Goal: Task Accomplishment & Management: Manage account settings

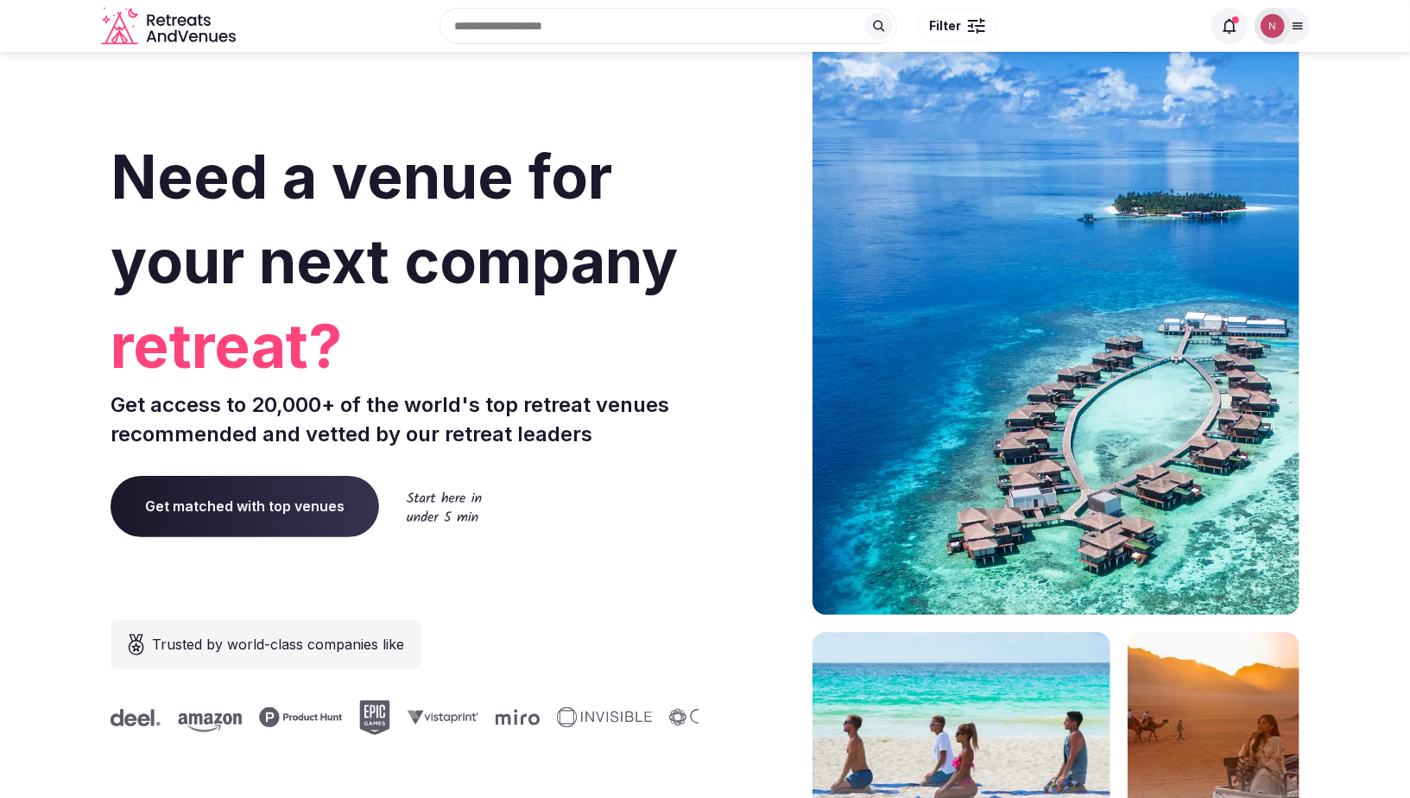
click at [1265, 28] on img at bounding box center [1273, 26] width 24 height 24
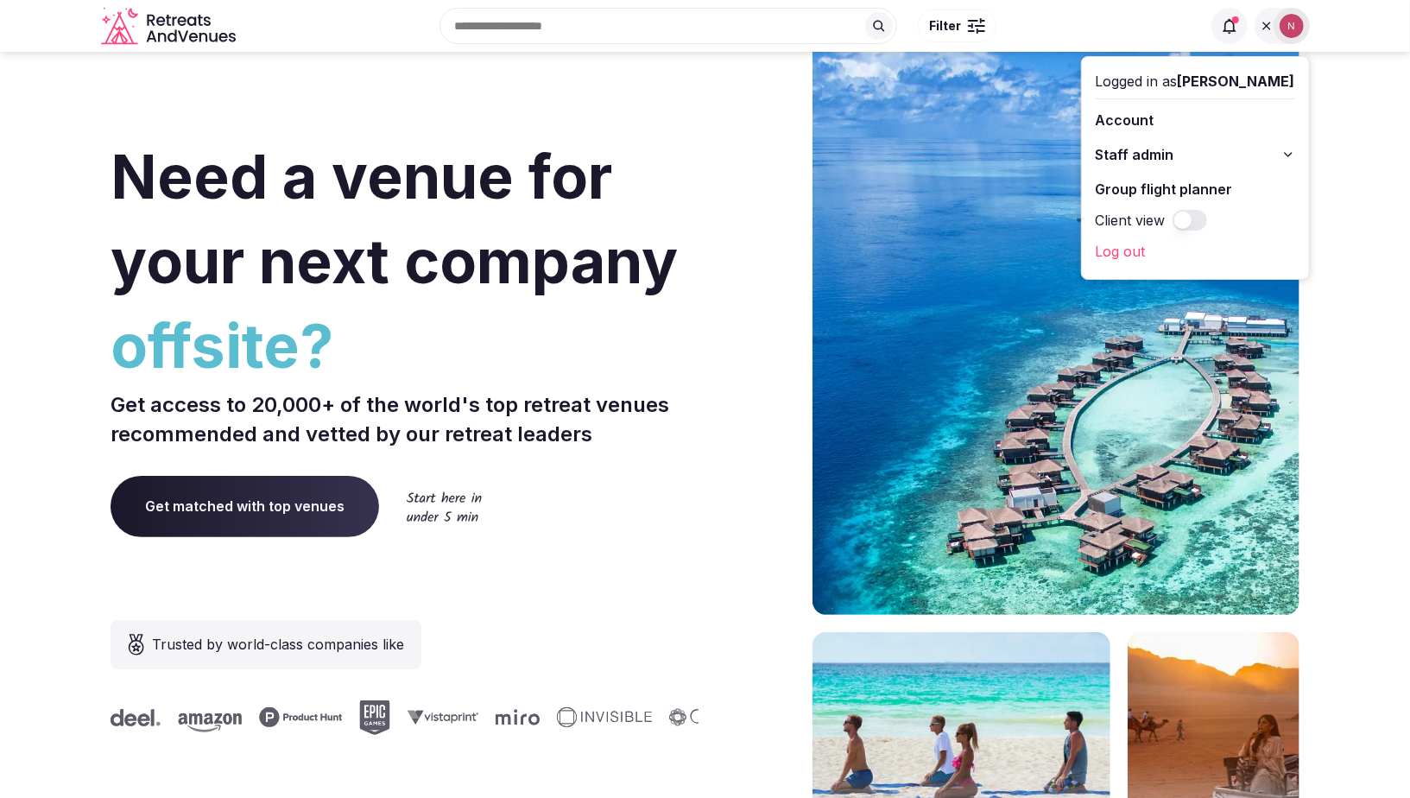
click at [1146, 146] on span "Staff admin" at bounding box center [1135, 154] width 79 height 21
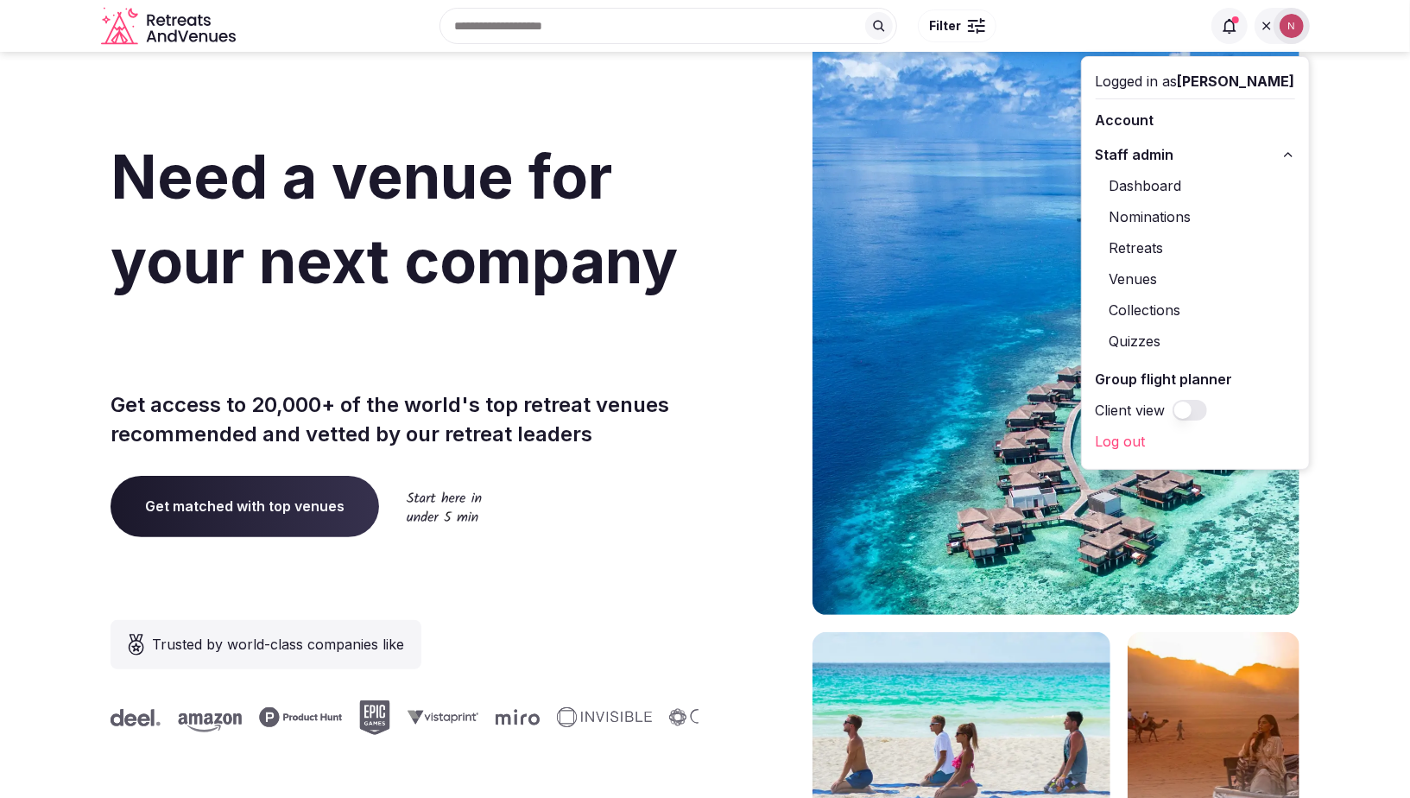
click at [1165, 243] on link "Retreats" at bounding box center [1195, 248] width 199 height 28
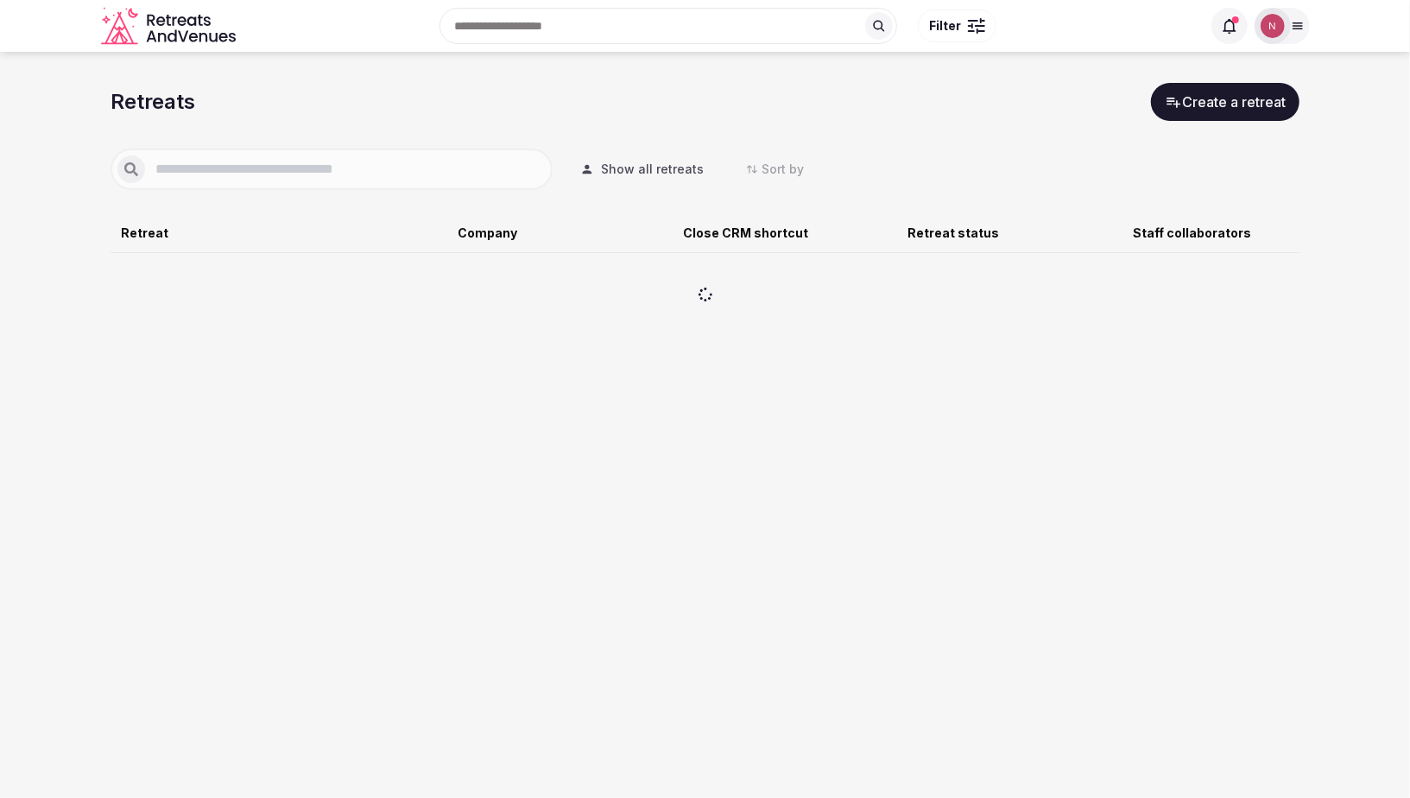
click at [281, 178] on input "text" at bounding box center [345, 169] width 401 height 21
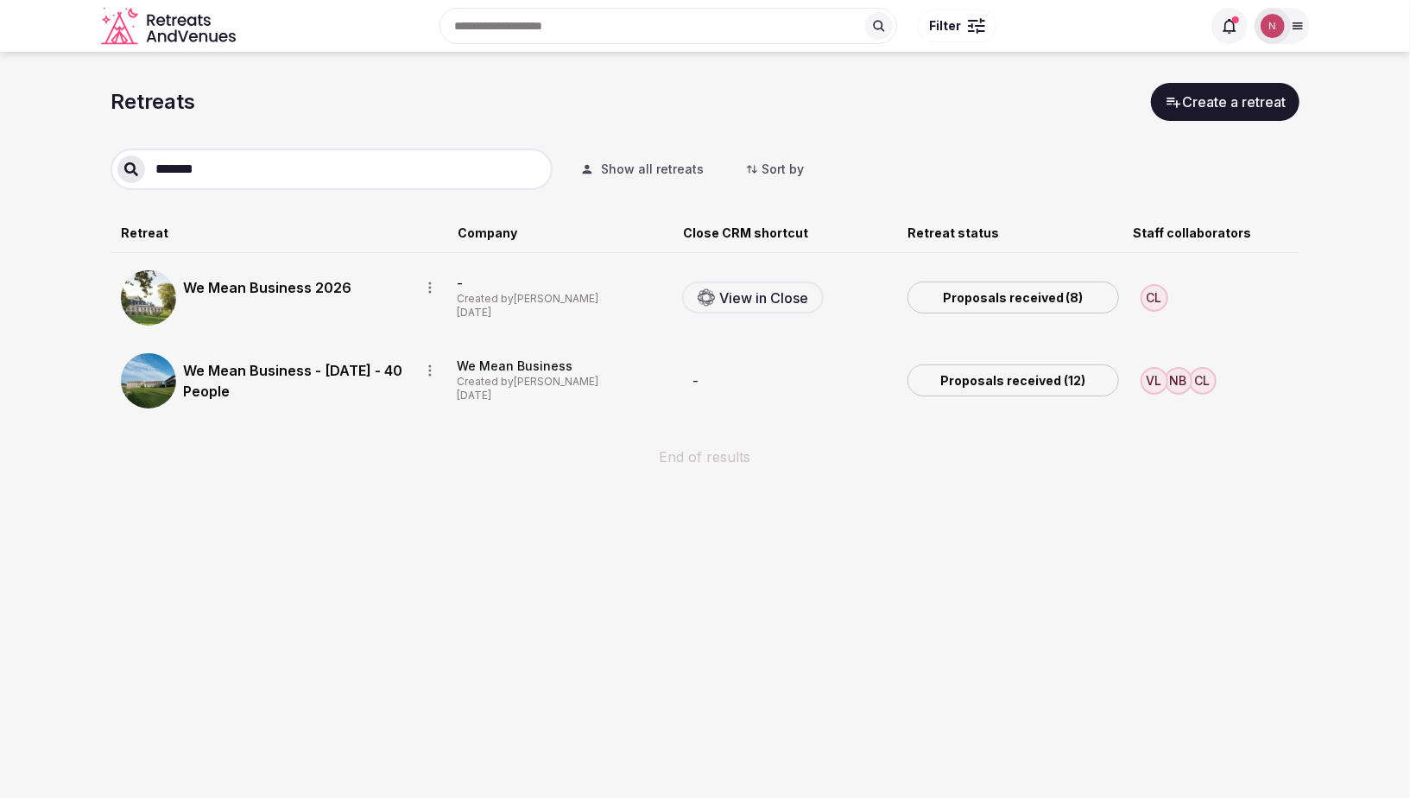
type input "*******"
click at [262, 294] on link "We Mean Business 2026" at bounding box center [294, 287] width 223 height 21
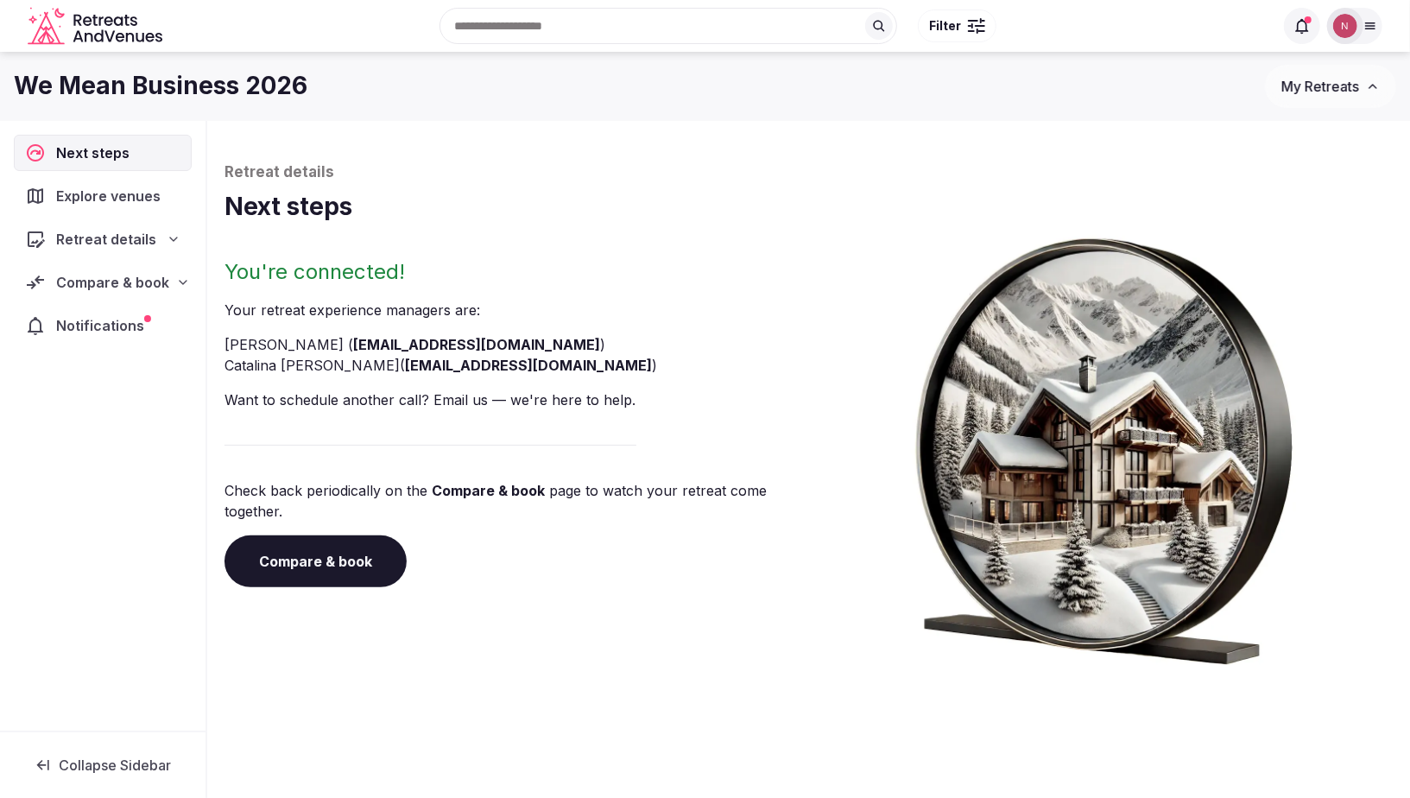
click at [104, 275] on span "Compare & book" at bounding box center [112, 282] width 113 height 21
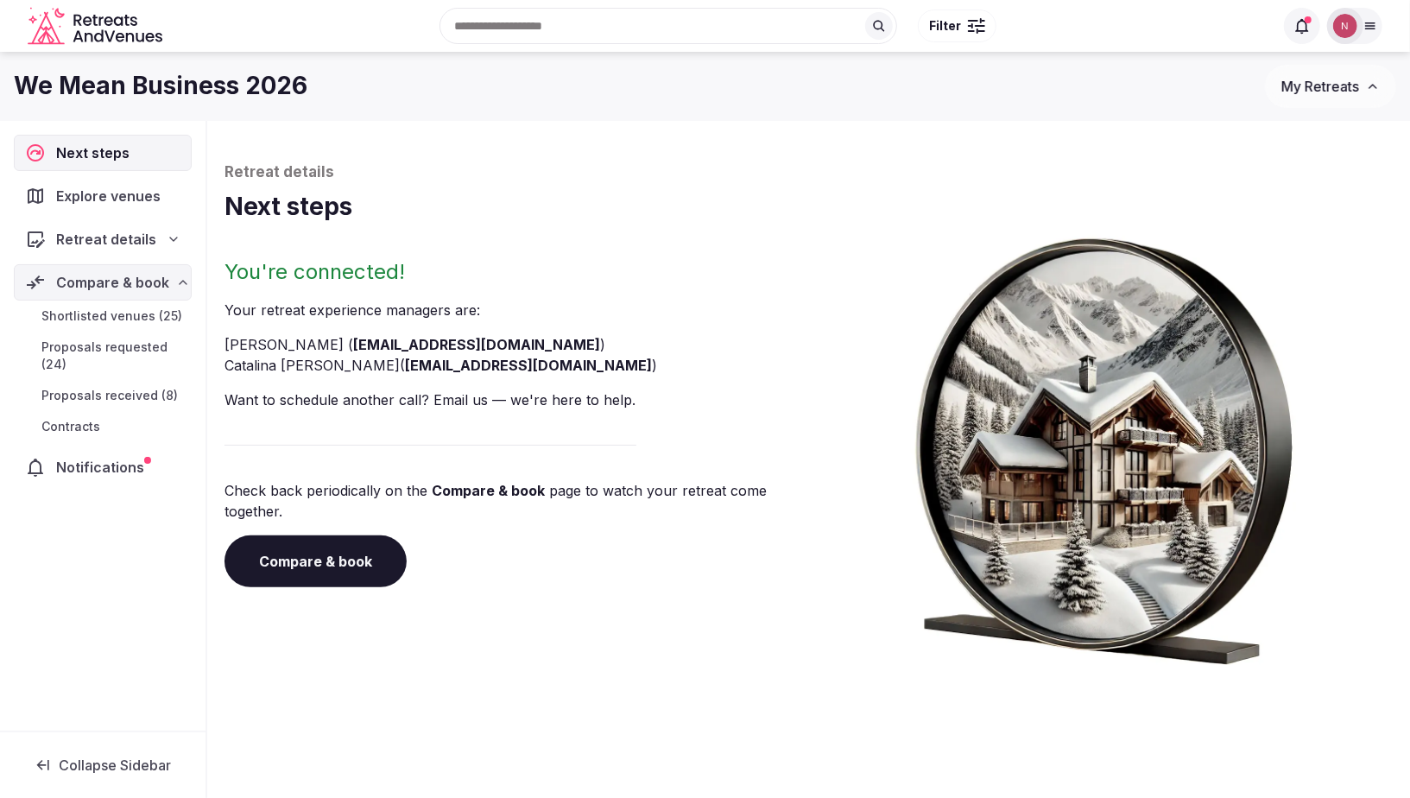
click at [89, 394] on span "Proposals received (8)" at bounding box center [109, 395] width 136 height 17
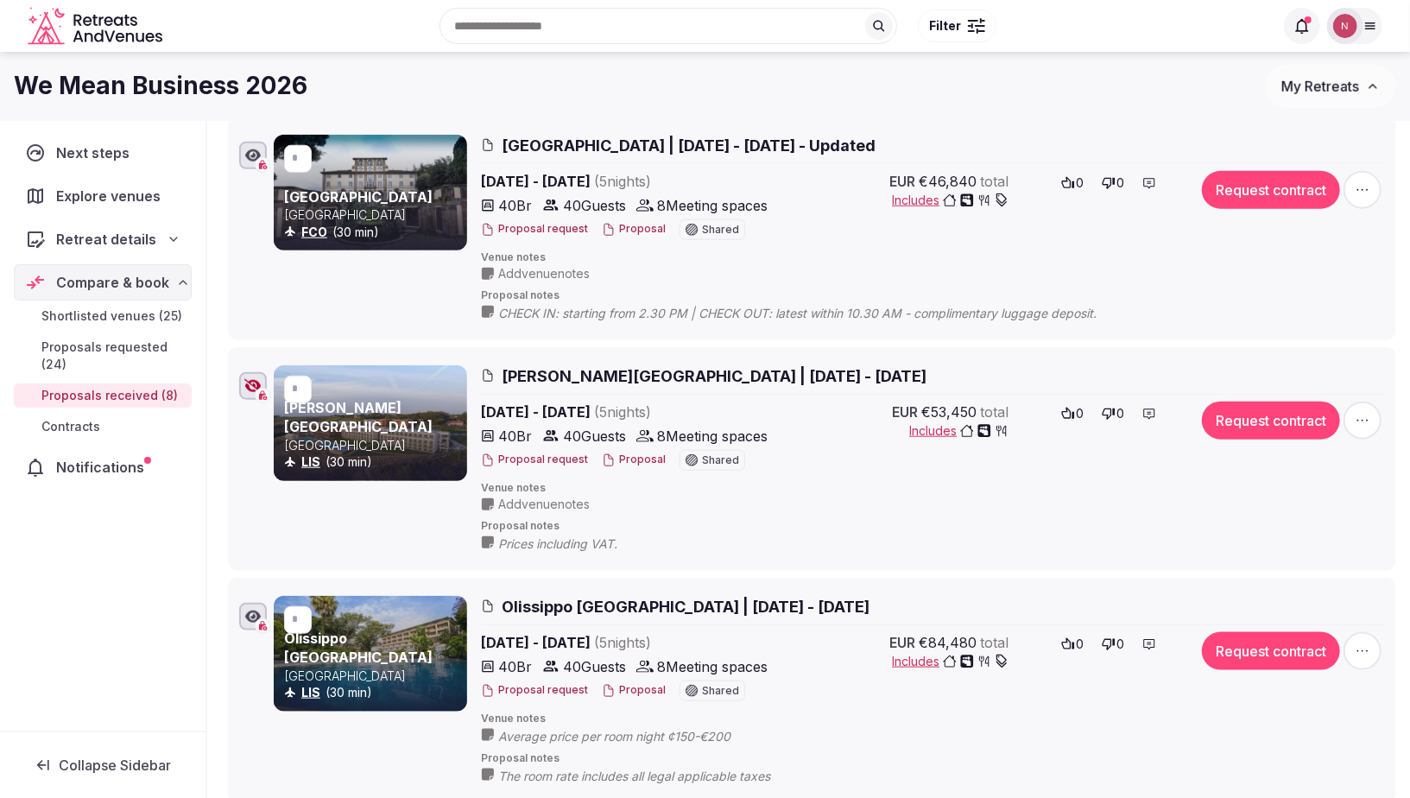
scroll to position [951, 0]
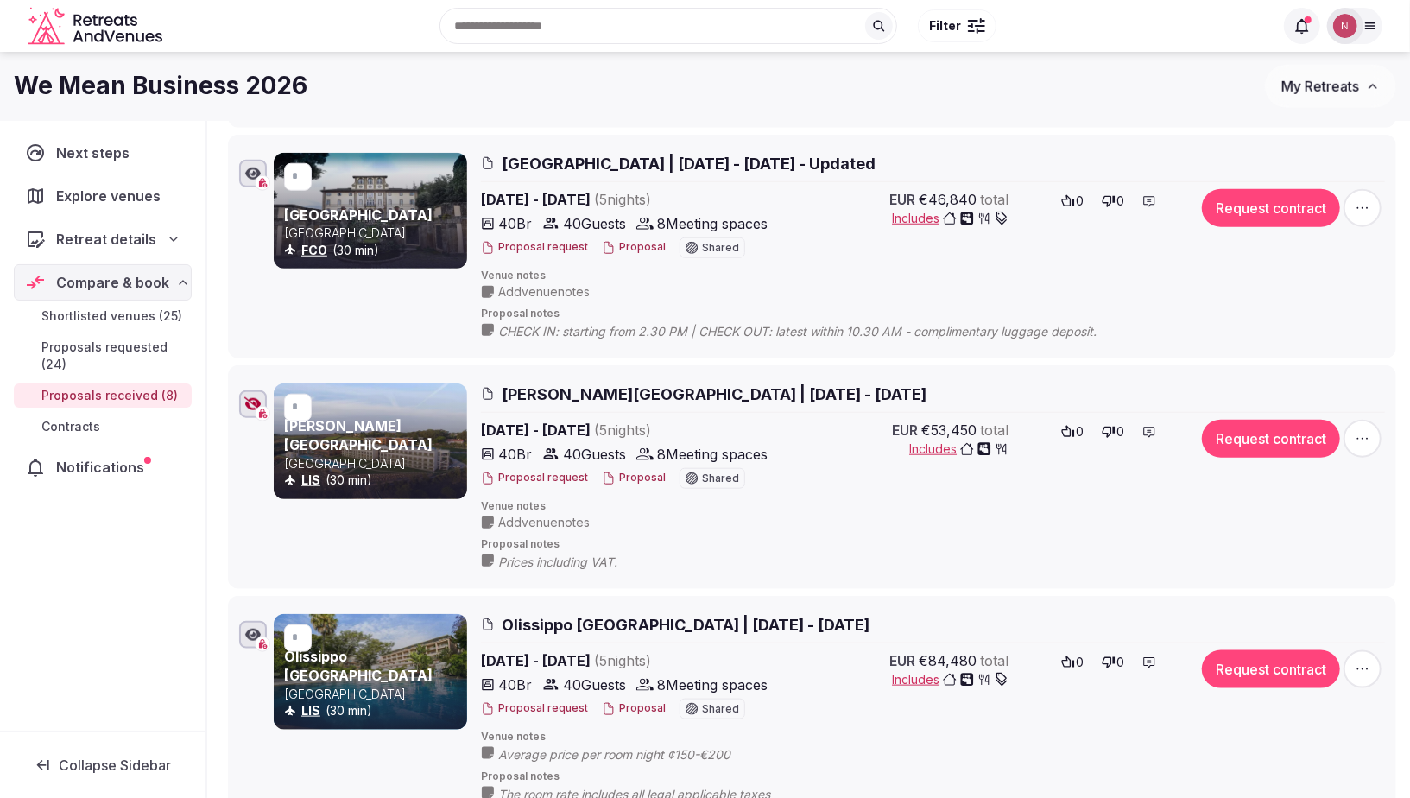
click at [89, 351] on span "Proposals requested (24)" at bounding box center [112, 355] width 143 height 35
